Goal: Transaction & Acquisition: Purchase product/service

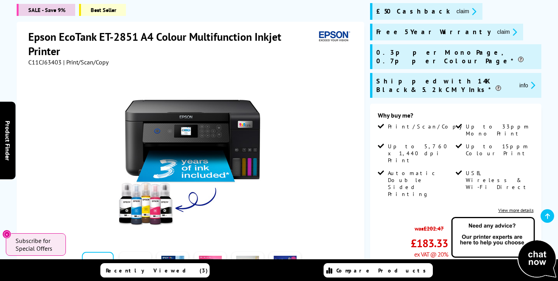
scroll to position [118, 0]
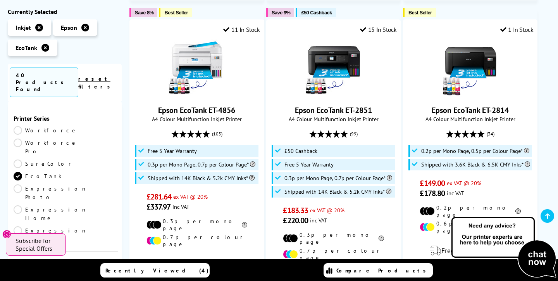
scroll to position [482, 0]
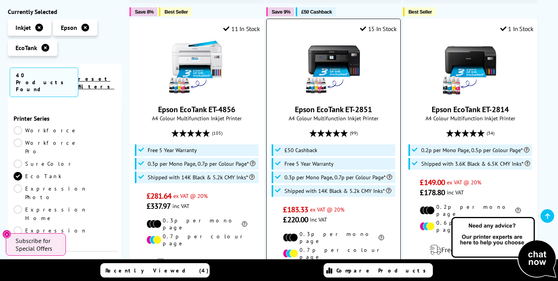
click at [323, 54] on img at bounding box center [334, 67] width 58 height 58
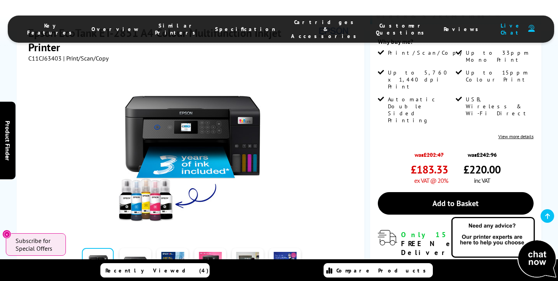
scroll to position [207, 0]
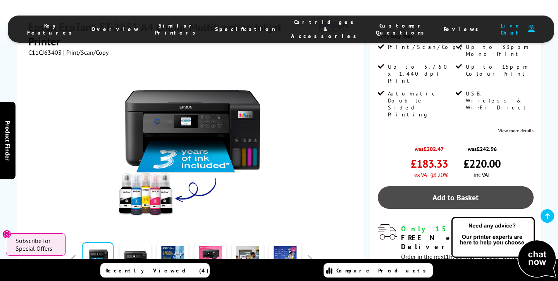
click at [452, 186] on link "Add to Basket" at bounding box center [456, 197] width 156 height 22
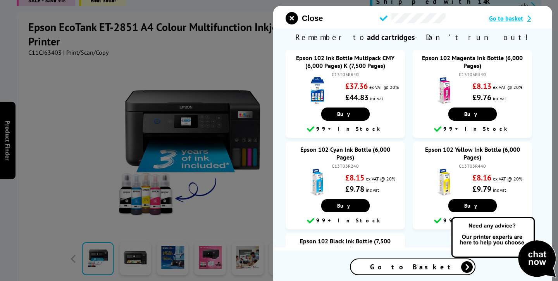
click at [511, 20] on span "Go to basket" at bounding box center [506, 18] width 34 height 8
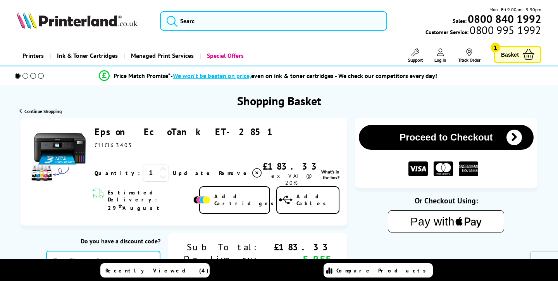
click at [431, 235] on div "Or Checkout Using:" at bounding box center [446, 253] width 183 height 116
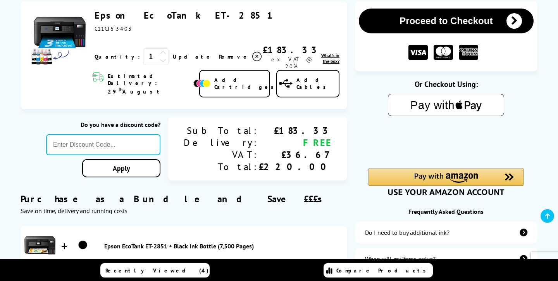
scroll to position [119, 0]
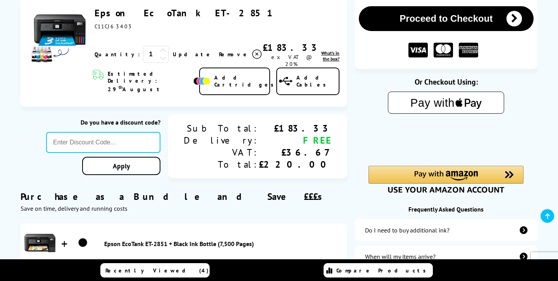
click at [429, 105] on text "Pay with" at bounding box center [433, 103] width 44 height 12
click at [435, 21] on button "Proceed to Checkout" at bounding box center [446, 18] width 175 height 25
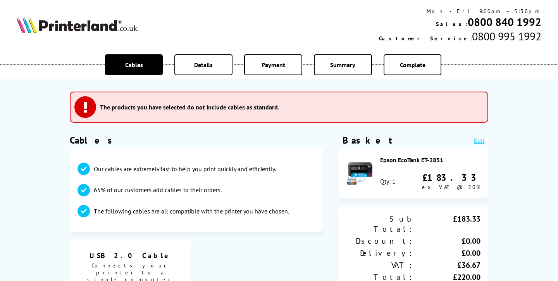
click at [214, 65] on div "Details" at bounding box center [203, 64] width 58 height 21
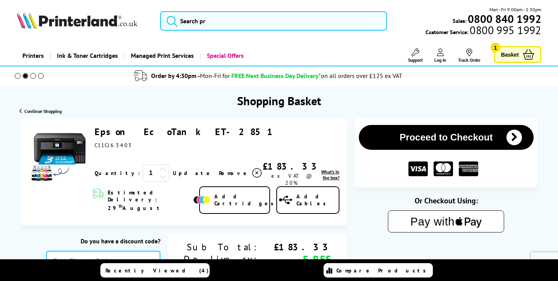
click at [142, 141] on div "Epson EcoTank ET-2851 C11CJ63403" at bounding box center [186, 137] width 182 height 23
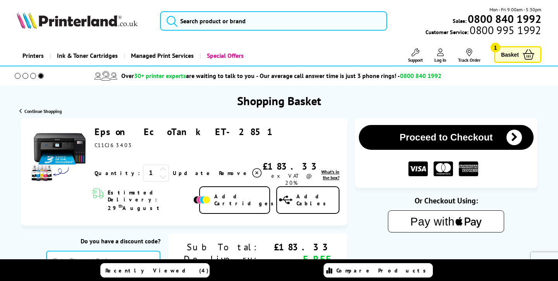
click at [133, 131] on link "Epson EcoTank ET-2851" at bounding box center [186, 132] width 182 height 12
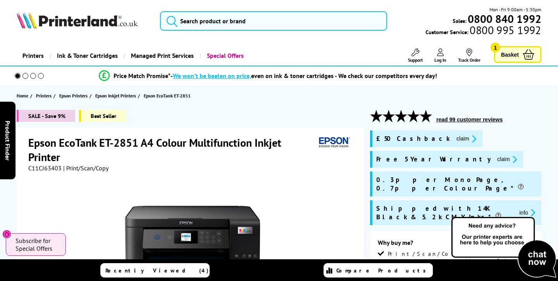
click at [509, 55] on span "Basket" at bounding box center [510, 54] width 18 height 10
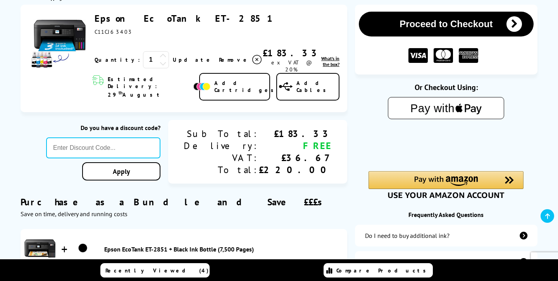
scroll to position [115, 0]
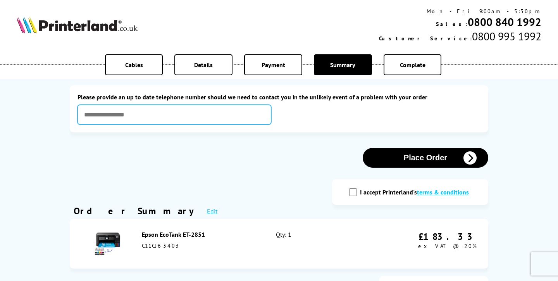
click at [95, 114] on input "text" at bounding box center [175, 115] width 194 height 20
type input "**********"
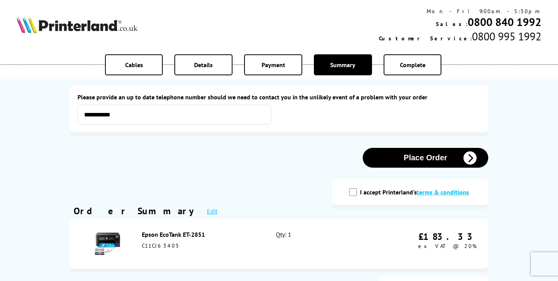
click at [353, 194] on input "I accept Printerland's terms & conditions" at bounding box center [353, 192] width 8 height 8
checkbox input "true"
click at [415, 161] on button "Place Order" at bounding box center [426, 158] width 126 height 20
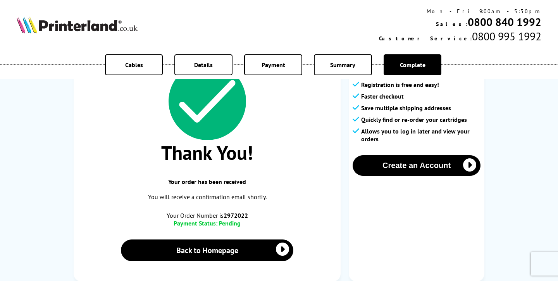
scroll to position [61, 0]
